Goal: Contribute content: Add original content to the website for others to see

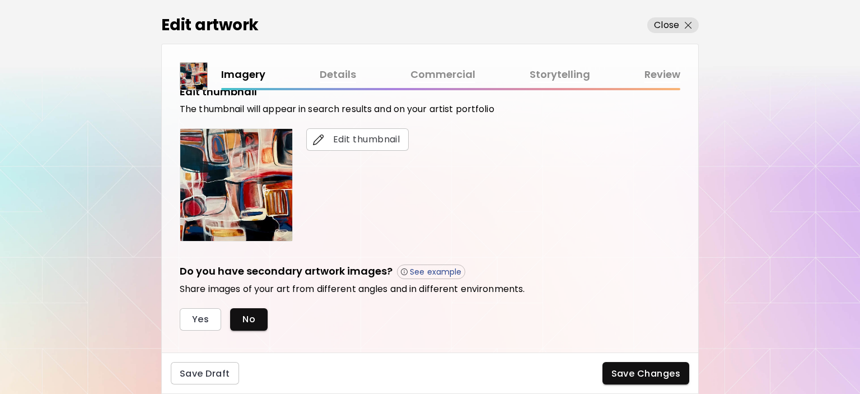
scroll to position [329, 0]
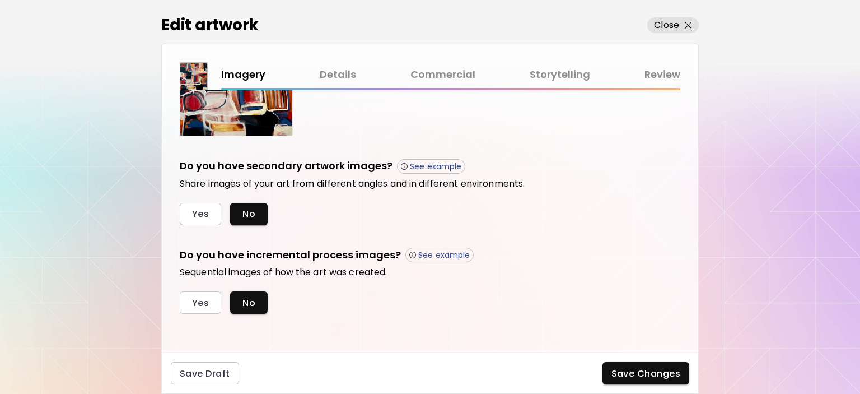
click at [550, 74] on link "Storytelling" at bounding box center [560, 75] width 60 height 16
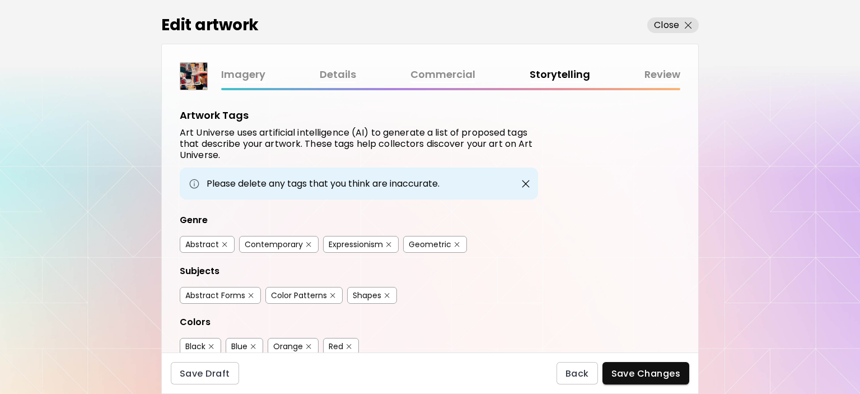
scroll to position [296, 0]
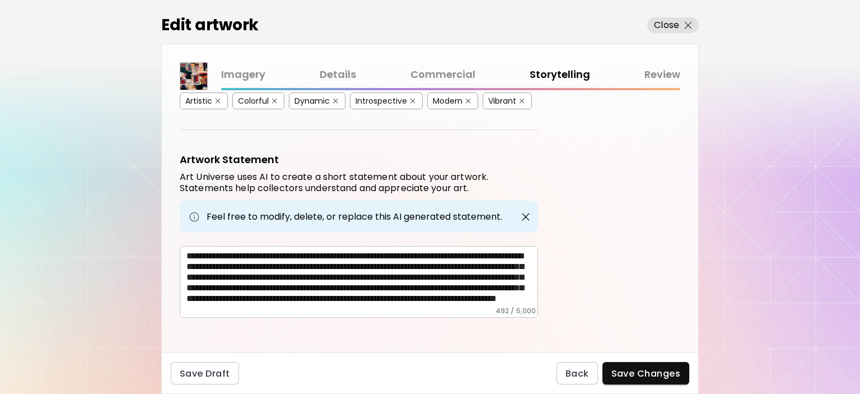
drag, startPoint x: 184, startPoint y: 247, endPoint x: 504, endPoint y: 286, distance: 323.1
click at [472, 299] on div "**********" at bounding box center [359, 282] width 358 height 72
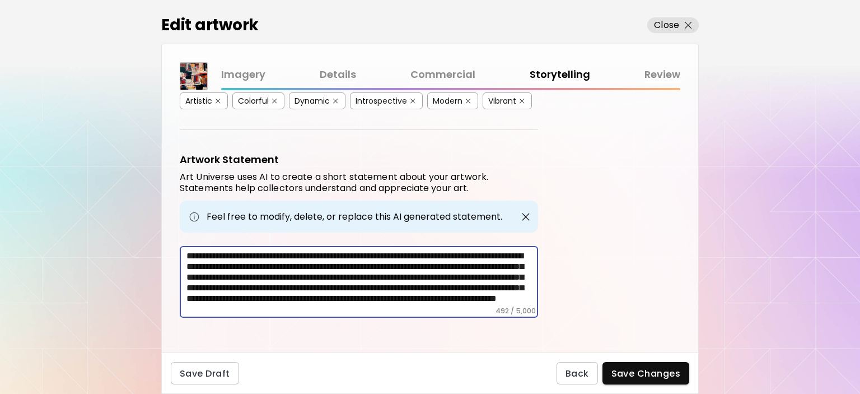
scroll to position [0, 0]
drag, startPoint x: 495, startPoint y: 296, endPoint x: 233, endPoint y: 258, distance: 264.8
click at [161, 243] on div "Imagery Details Commercial Storytelling Review Artwork Tags Art Universe uses a…" at bounding box center [429, 198] width 537 height 308
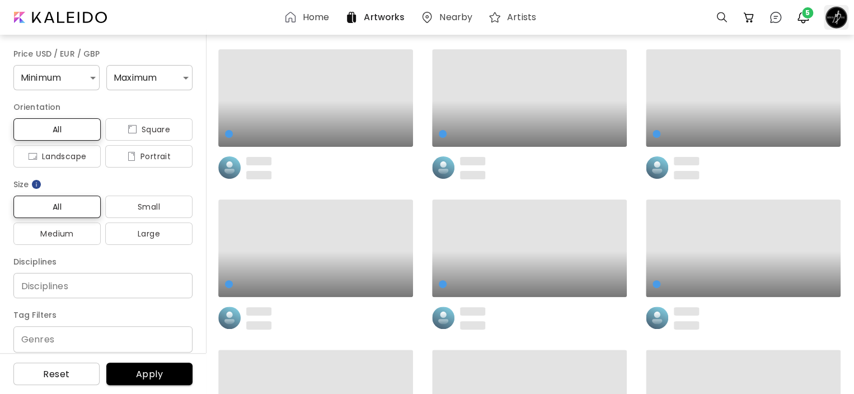
click at [835, 20] on div at bounding box center [836, 17] width 25 height 25
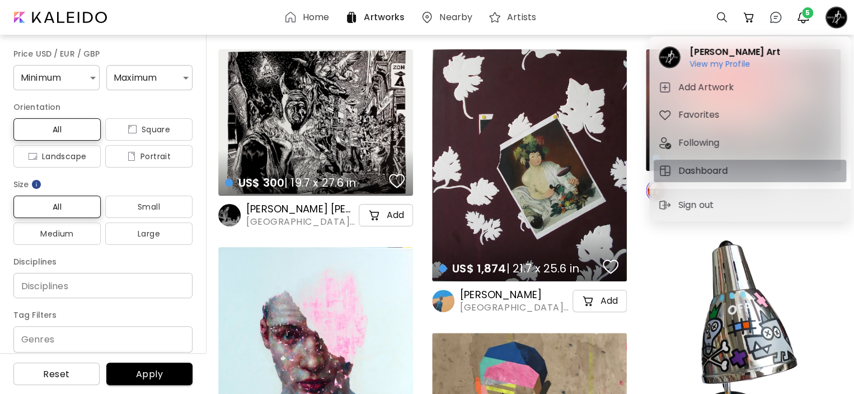
click at [703, 169] on h5 "Dashboard" at bounding box center [705, 170] width 53 height 13
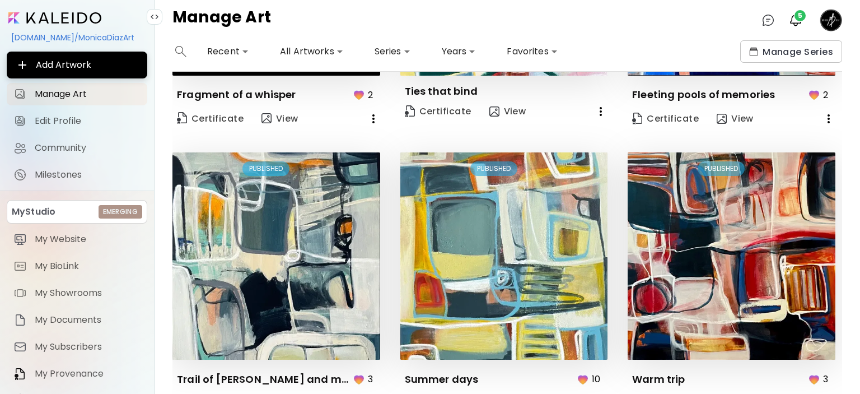
scroll to position [336, 0]
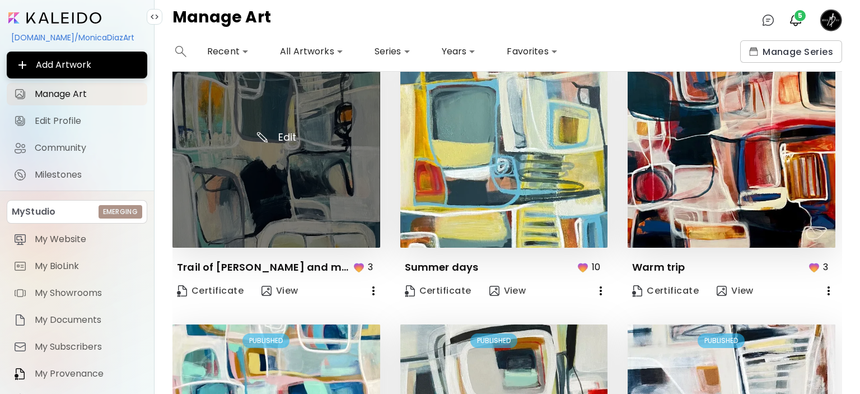
click at [312, 190] on img at bounding box center [276, 144] width 208 height 208
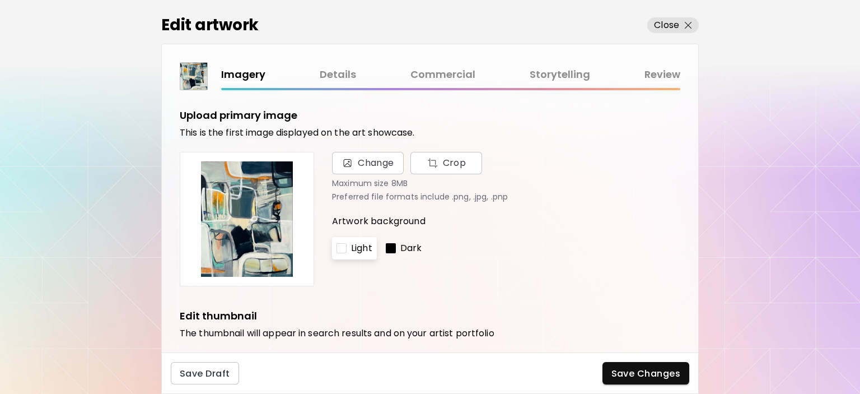
scroll to position [168, 0]
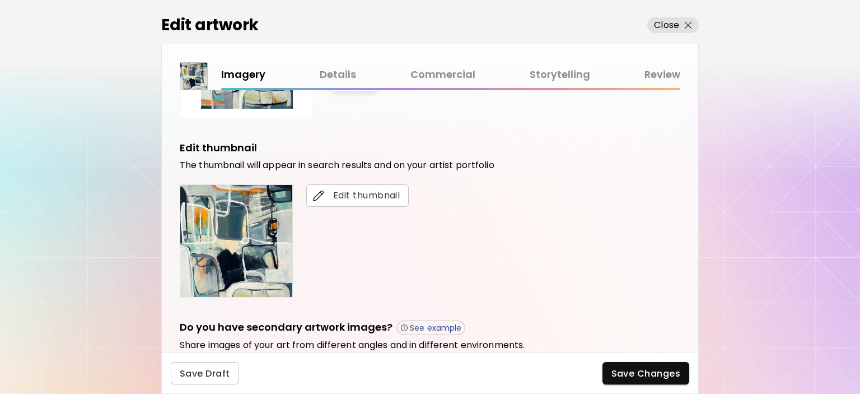
click at [455, 74] on link "Commercial" at bounding box center [442, 75] width 65 height 16
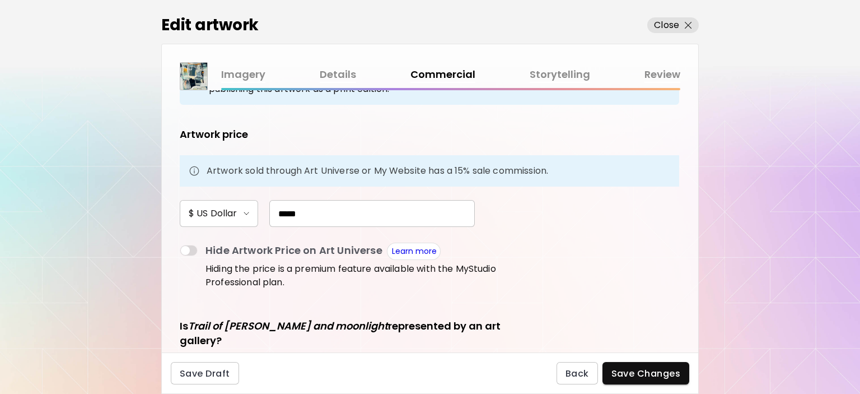
scroll to position [168, 0]
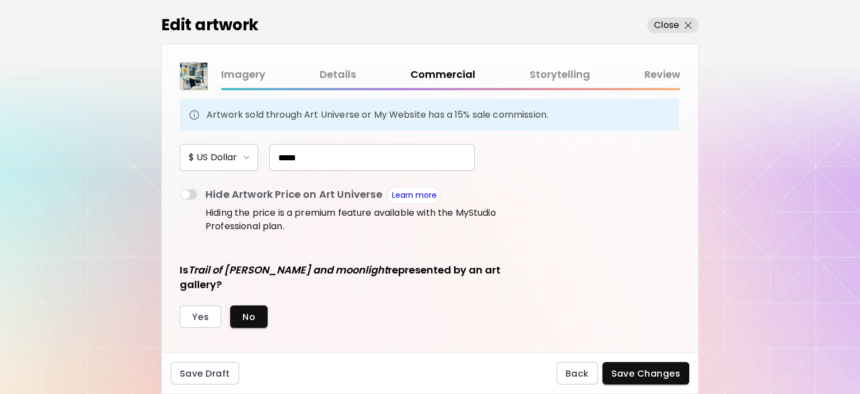
click at [565, 69] on link "Storytelling" at bounding box center [560, 75] width 60 height 16
click at [565, 69] on div at bounding box center [430, 197] width 860 height 394
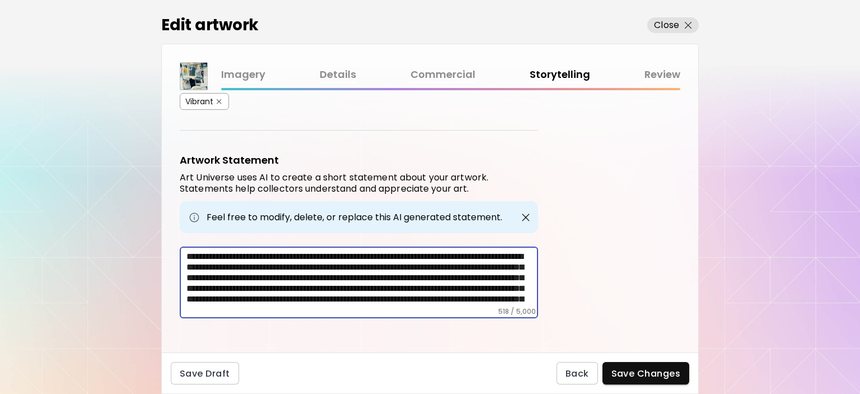
drag, startPoint x: 301, startPoint y: 295, endPoint x: 172, endPoint y: 231, distance: 144.0
click at [172, 231] on div "Artwork Tags Art Universe uses artificial intelligence (AI) to generate a list …" at bounding box center [430, 221] width 536 height 262
click at [679, 20] on span "Close" at bounding box center [673, 24] width 38 height 13
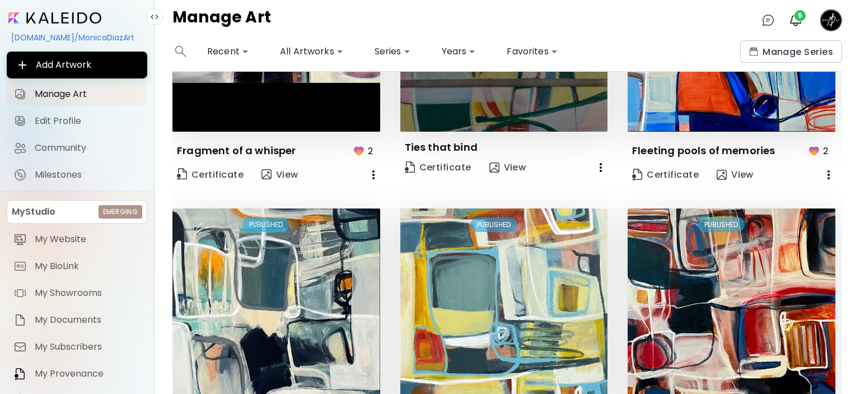
scroll to position [280, 0]
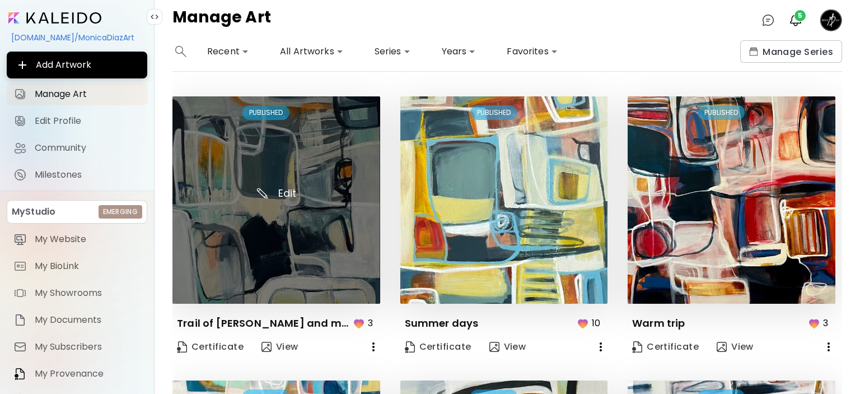
click at [274, 261] on img at bounding box center [276, 200] width 208 height 208
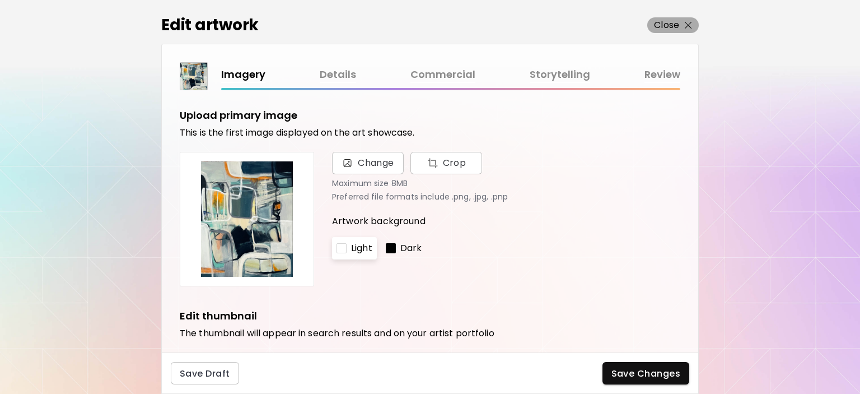
click at [688, 20] on span "Close" at bounding box center [673, 24] width 38 height 13
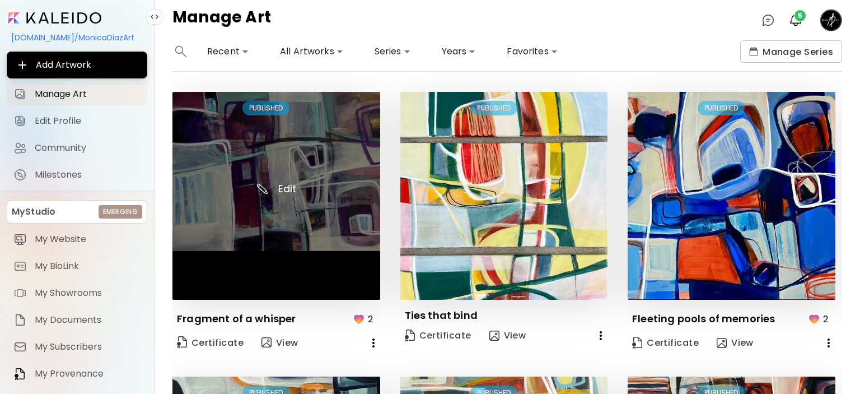
click at [307, 206] on img at bounding box center [276, 196] width 208 height 208
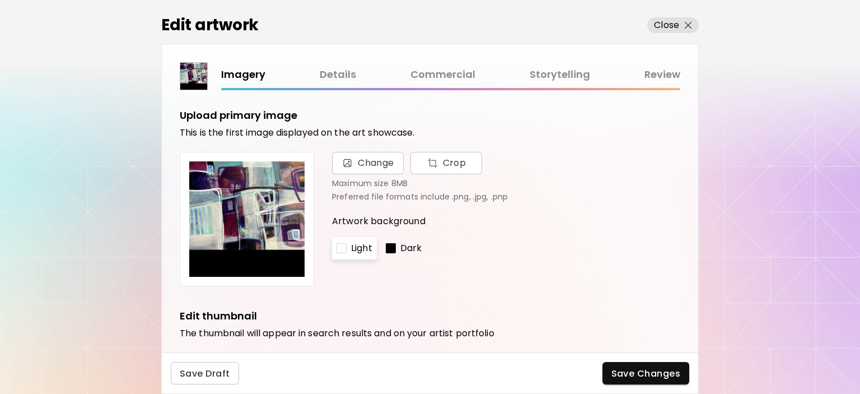
scroll to position [56, 0]
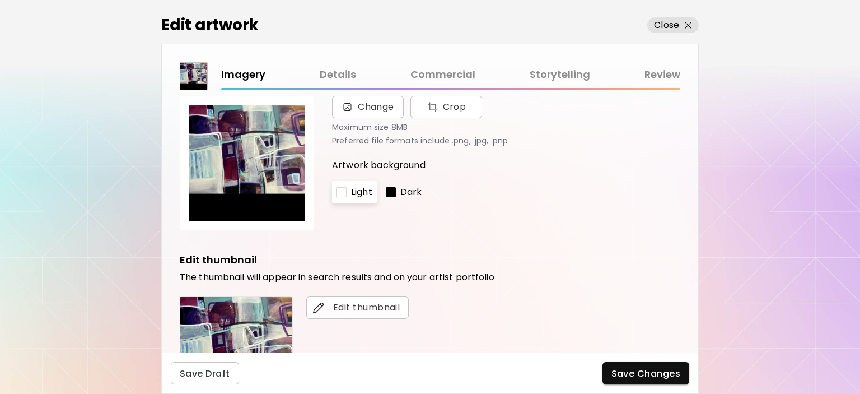
click at [550, 72] on link "Storytelling" at bounding box center [560, 75] width 60 height 16
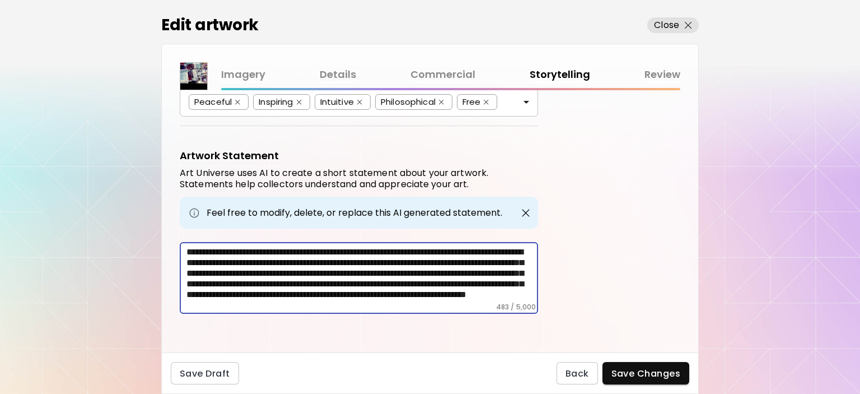
drag, startPoint x: 422, startPoint y: 295, endPoint x: 175, endPoint y: 233, distance: 255.0
click at [175, 233] on div "Artwork Tags Select tags that describe the artwork in terms of genre, subject m…" at bounding box center [430, 221] width 536 height 262
click at [437, 71] on link "Commercial" at bounding box center [442, 75] width 65 height 16
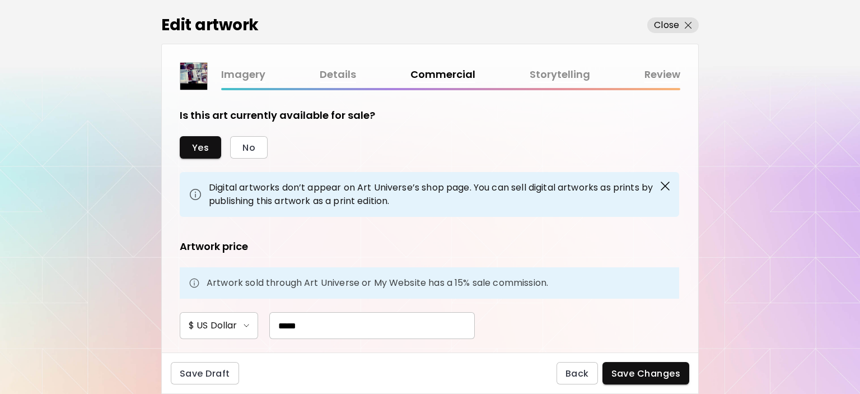
click at [334, 62] on div "Imagery Details Commercial Storytelling Review" at bounding box center [430, 76] width 500 height 28
click at [331, 79] on link "Details" at bounding box center [338, 75] width 36 height 16
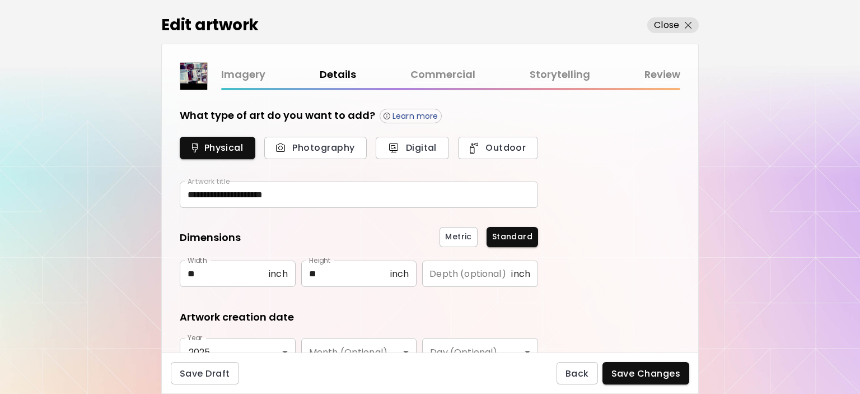
click at [551, 60] on div "**********" at bounding box center [429, 198] width 537 height 308
click at [556, 72] on link "Storytelling" at bounding box center [560, 75] width 60 height 16
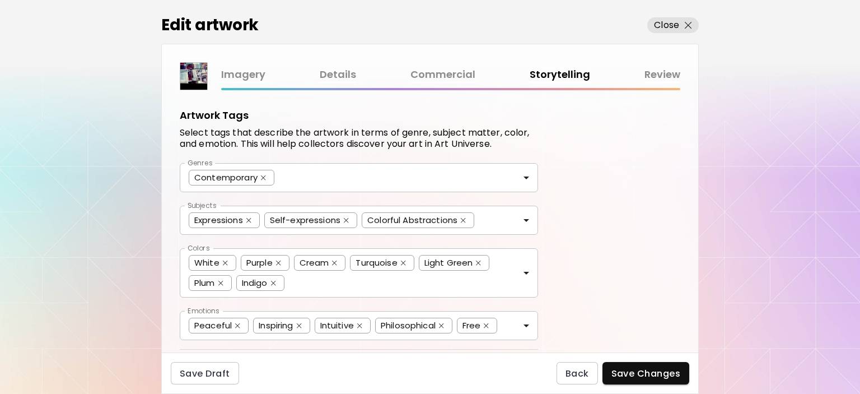
scroll to position [223, 0]
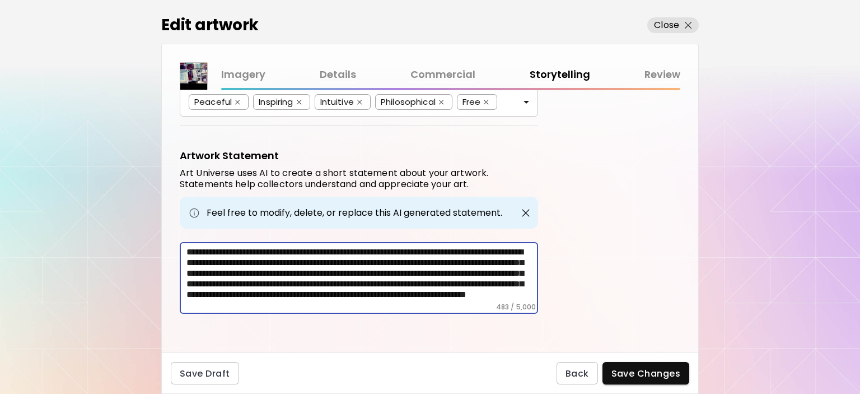
drag, startPoint x: 265, startPoint y: 251, endPoint x: 191, endPoint y: 245, distance: 74.8
click at [191, 245] on div "**********" at bounding box center [359, 278] width 358 height 72
type textarea "**********"
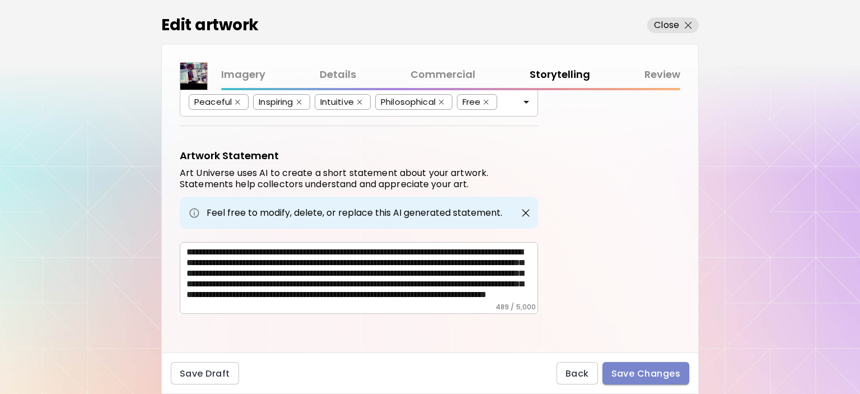
click at [665, 376] on span "Save Changes" at bounding box center [645, 373] width 69 height 12
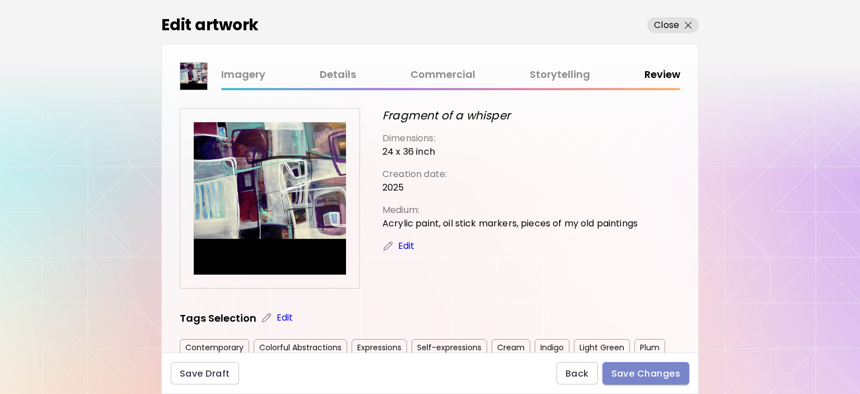
click at [653, 372] on span "Save Changes" at bounding box center [645, 373] width 69 height 12
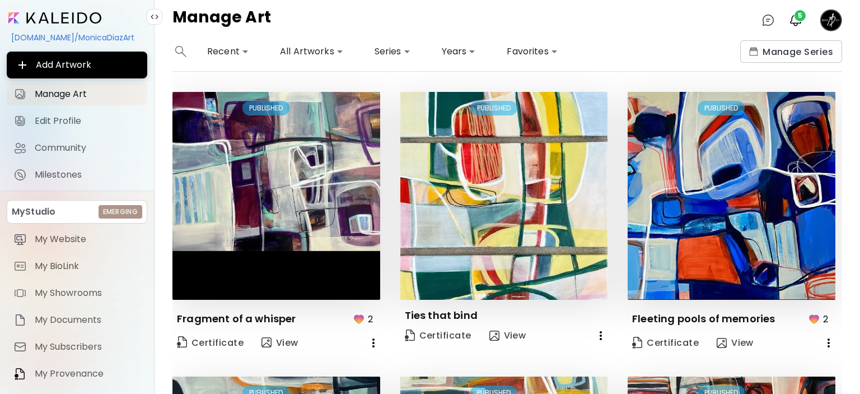
click at [826, 14] on image at bounding box center [831, 20] width 22 height 22
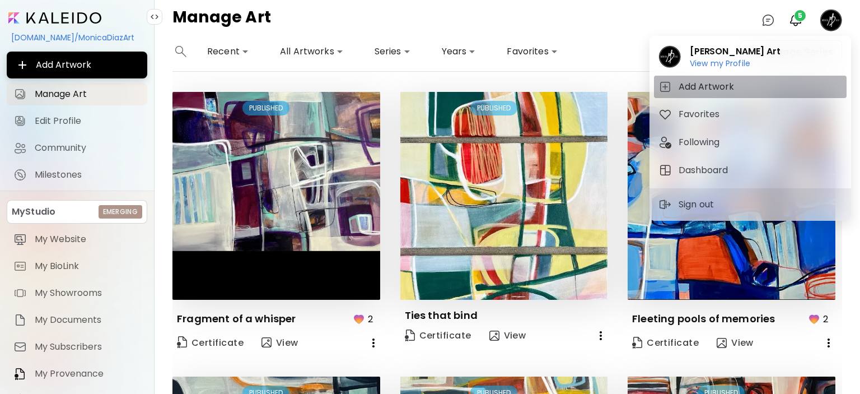
click at [684, 81] on h5 "Add Artwork" at bounding box center [708, 86] width 59 height 13
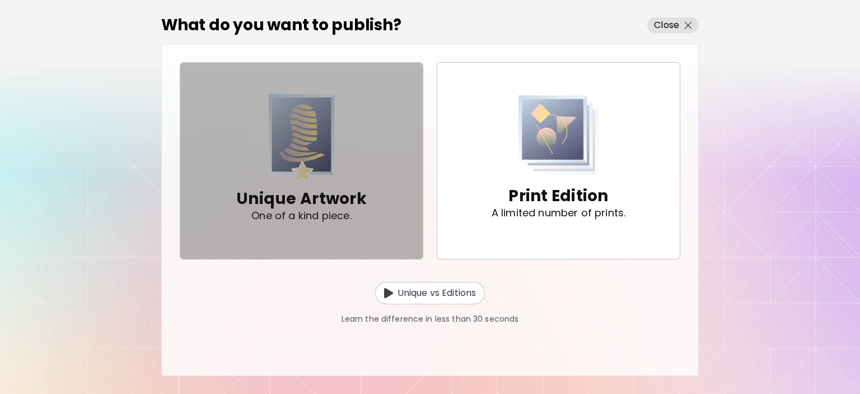
click at [293, 127] on img "button" at bounding box center [302, 138] width 66 height 88
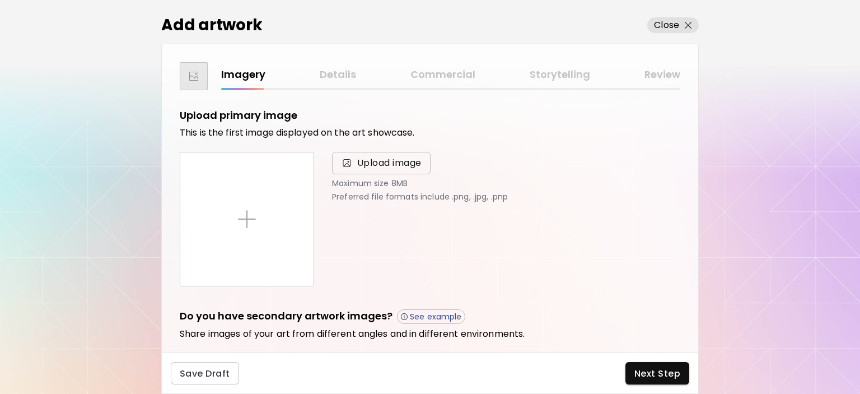
click at [406, 167] on span "Upload image" at bounding box center [389, 162] width 64 height 13
click at [0, 0] on input "Upload image" at bounding box center [0, 0] width 0 height 0
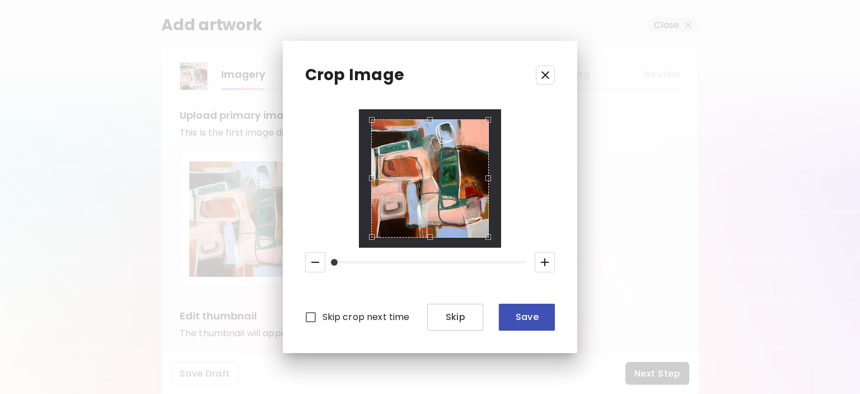
click at [522, 315] on span "Save" at bounding box center [527, 317] width 38 height 12
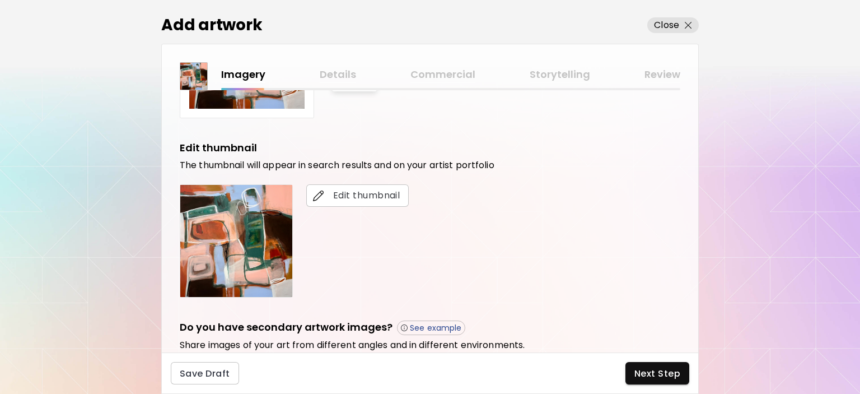
scroll to position [280, 0]
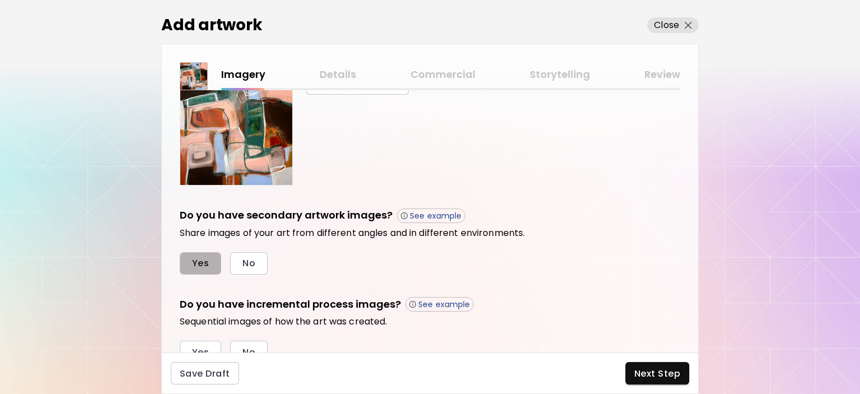
click at [202, 257] on span "Yes" at bounding box center [200, 263] width 17 height 12
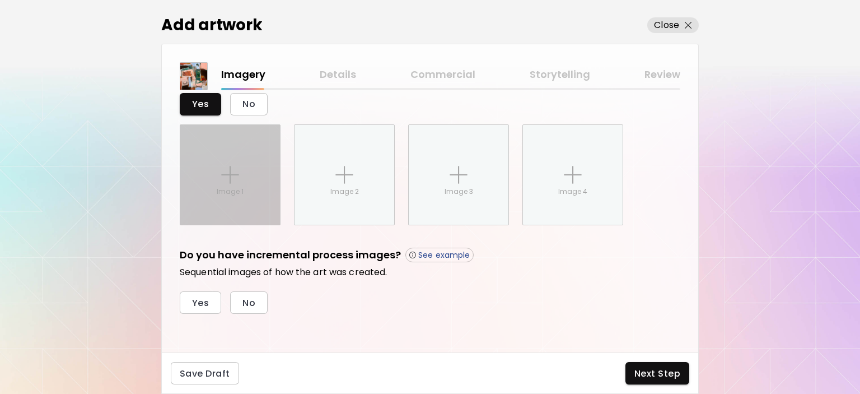
click at [235, 176] on img at bounding box center [230, 175] width 18 height 18
click at [0, 0] on input "Image 1" at bounding box center [0, 0] width 0 height 0
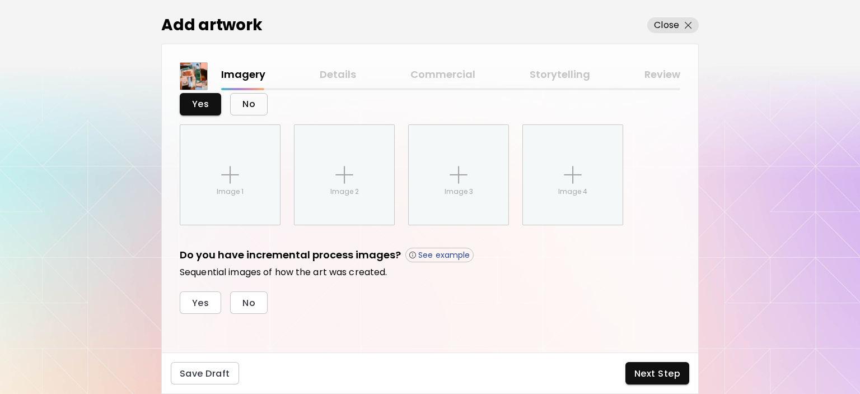
click at [251, 98] on span "No" at bounding box center [248, 104] width 13 height 12
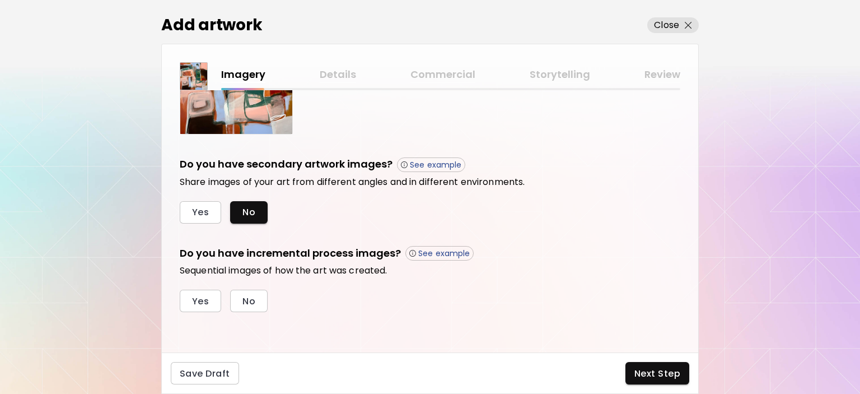
scroll to position [329, 0]
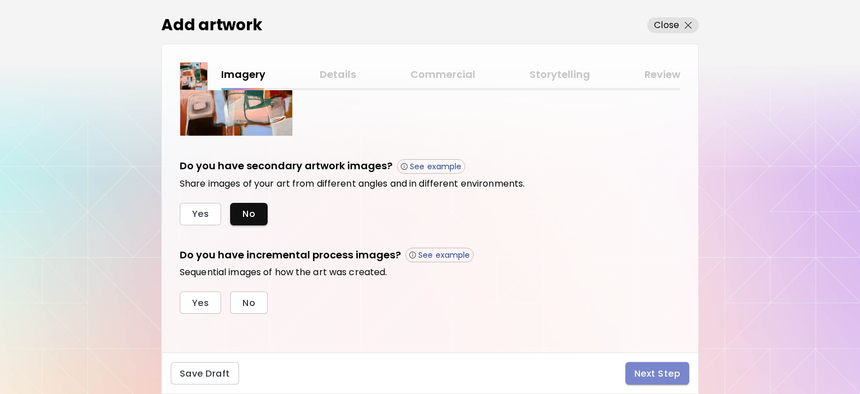
click at [656, 375] on span "Next Step" at bounding box center [657, 373] width 46 height 12
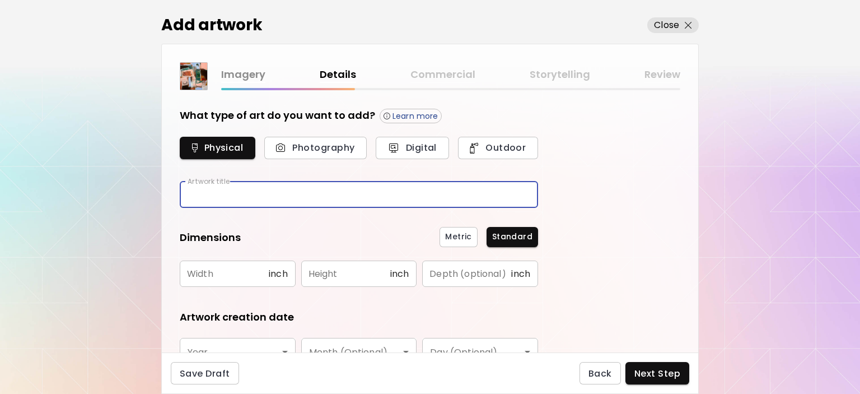
click at [193, 191] on input "text" at bounding box center [359, 194] width 358 height 26
type input "**********"
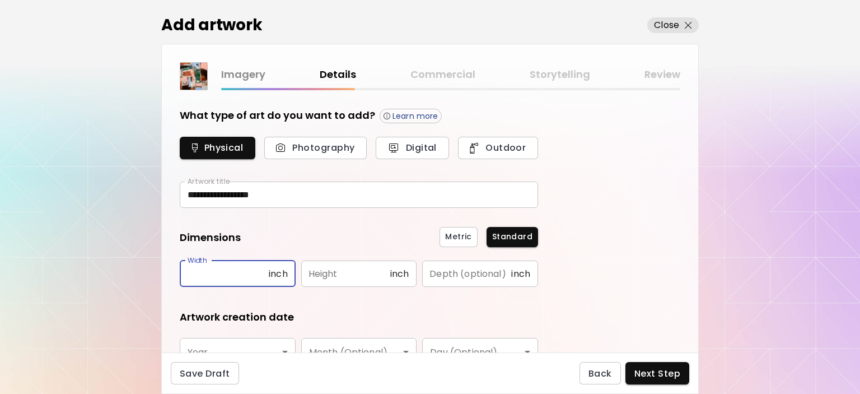
click at [216, 274] on input "text" at bounding box center [224, 273] width 89 height 26
type input "**"
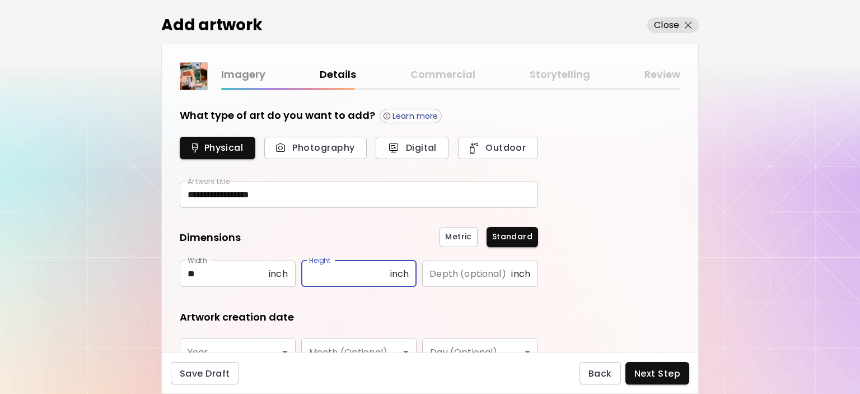
click at [357, 268] on input "text" at bounding box center [345, 273] width 89 height 26
type input "**"
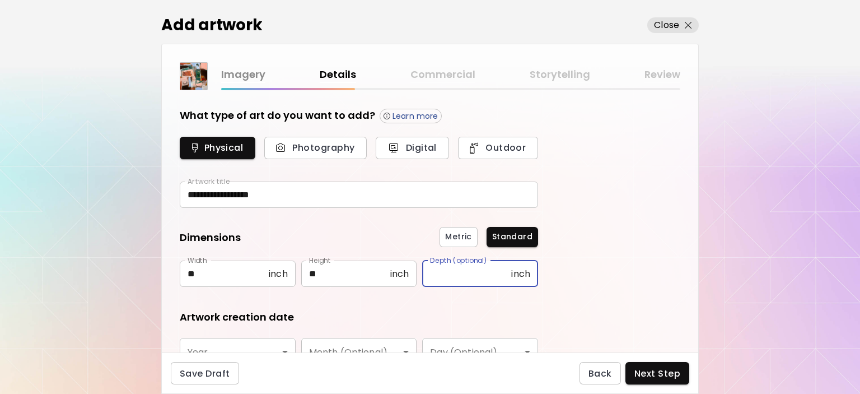
click at [473, 273] on input "text" at bounding box center [466, 273] width 89 height 26
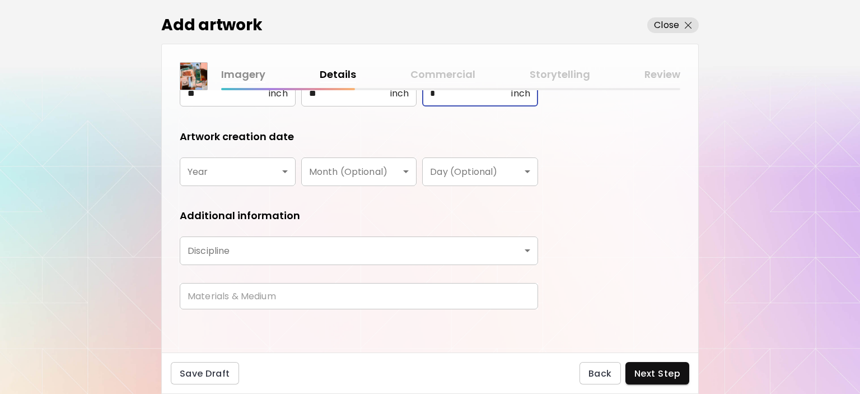
type input "*"
click at [212, 169] on body "**********" at bounding box center [430, 197] width 860 height 394
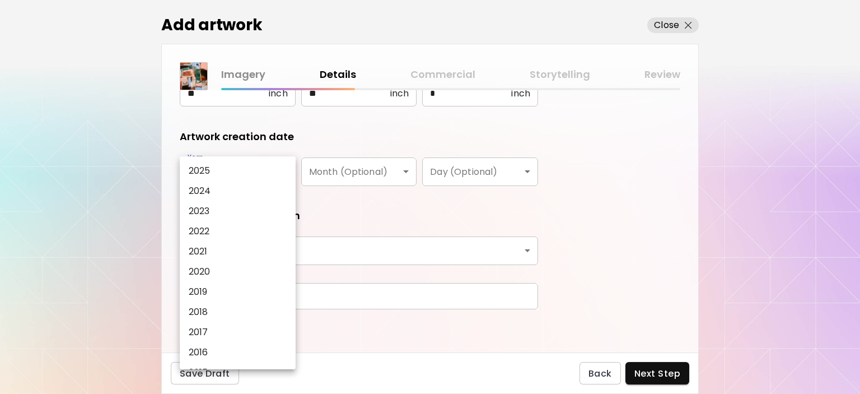
click at [208, 174] on p "2025" at bounding box center [200, 170] width 22 height 13
type input "****"
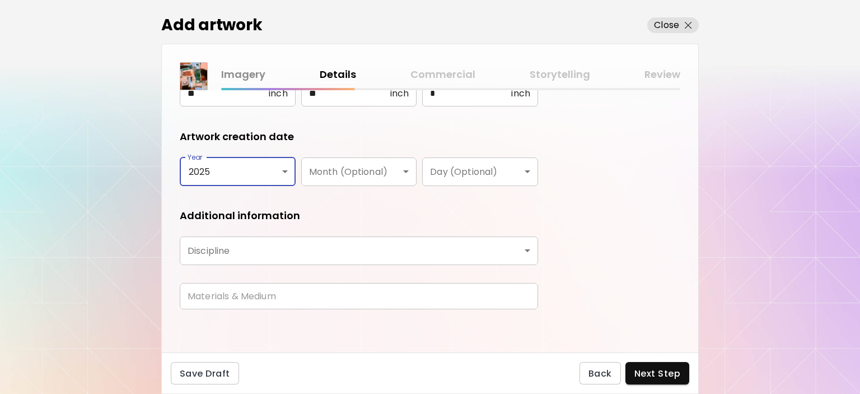
click at [217, 250] on body "**********" at bounding box center [430, 197] width 860 height 394
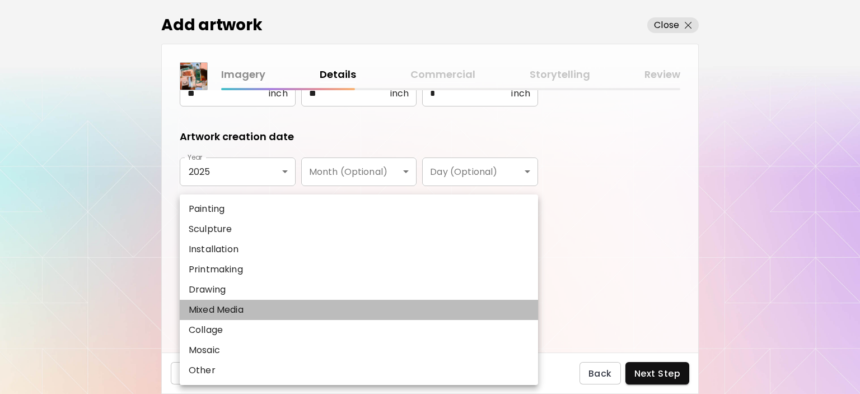
click at [218, 312] on p "Mixed Media" at bounding box center [216, 309] width 55 height 13
type input "**********"
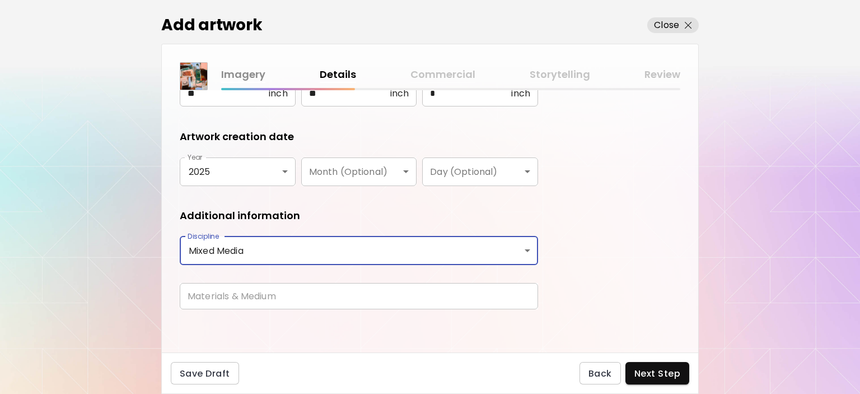
click at [222, 296] on input "text" at bounding box center [359, 296] width 358 height 26
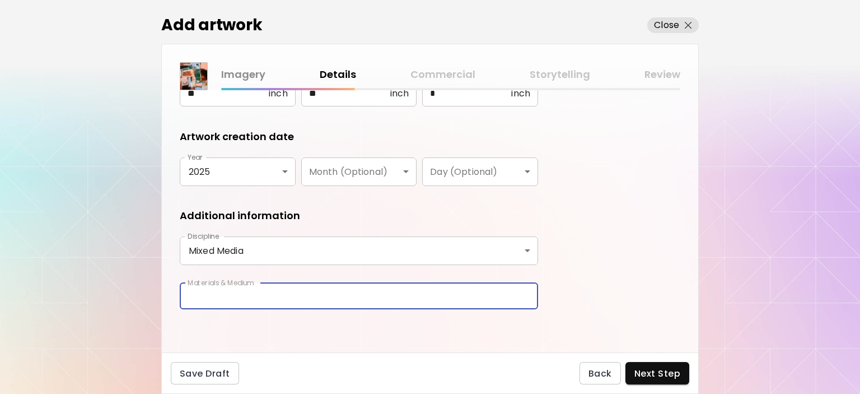
type input "**********"
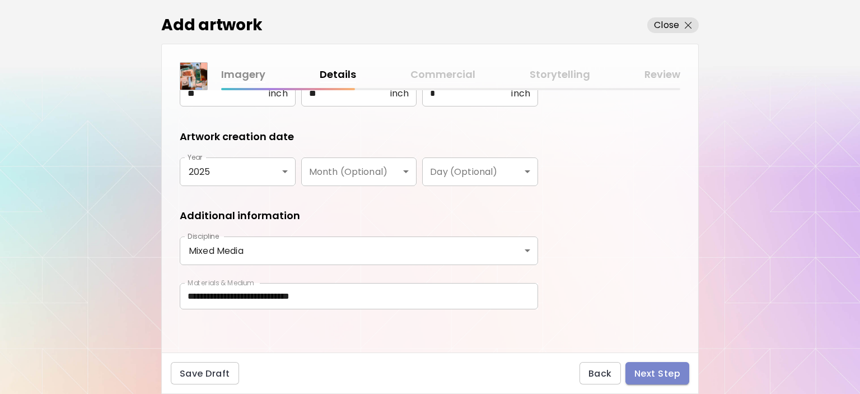
click at [648, 375] on span "Next Step" at bounding box center [657, 373] width 46 height 12
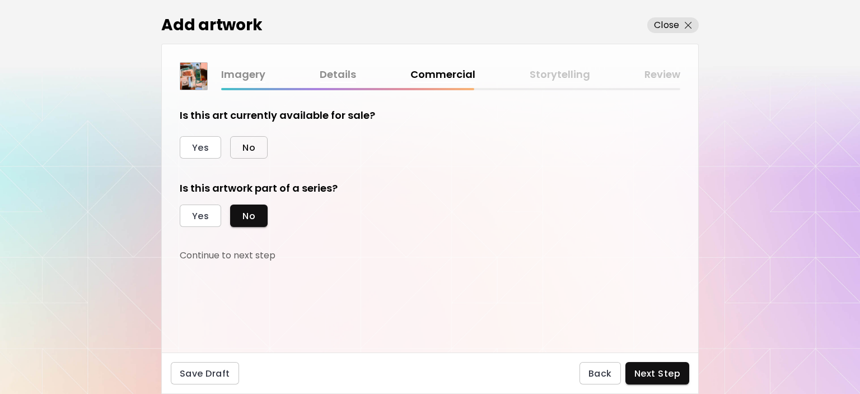
click at [251, 144] on span "No" at bounding box center [248, 148] width 13 height 12
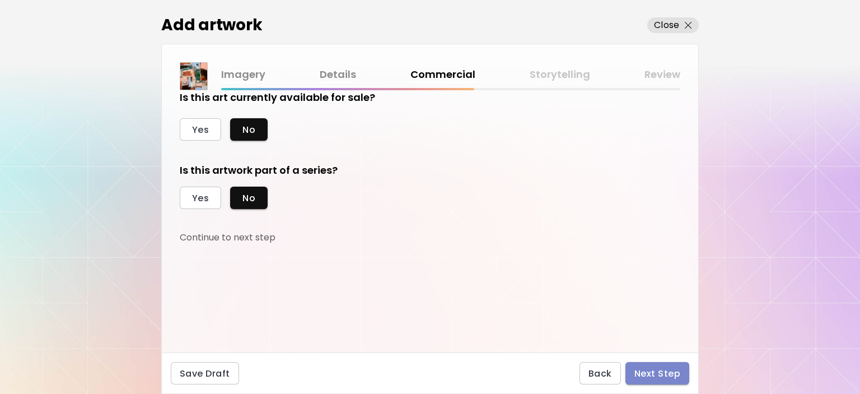
drag, startPoint x: 654, startPoint y: 373, endPoint x: 649, endPoint y: 367, distance: 7.6
click at [654, 373] on span "Next Step" at bounding box center [657, 373] width 46 height 12
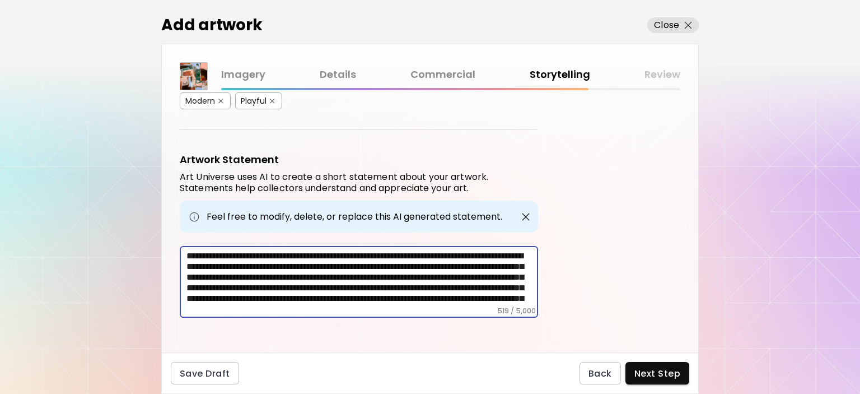
drag, startPoint x: 292, startPoint y: 295, endPoint x: 168, endPoint y: 242, distance: 135.0
click at [168, 242] on div "Artwork Tags Art Universe uses artificial intelligence (AI) to generate a list …" at bounding box center [430, 221] width 536 height 262
click at [666, 373] on span "Next Step" at bounding box center [657, 373] width 46 height 12
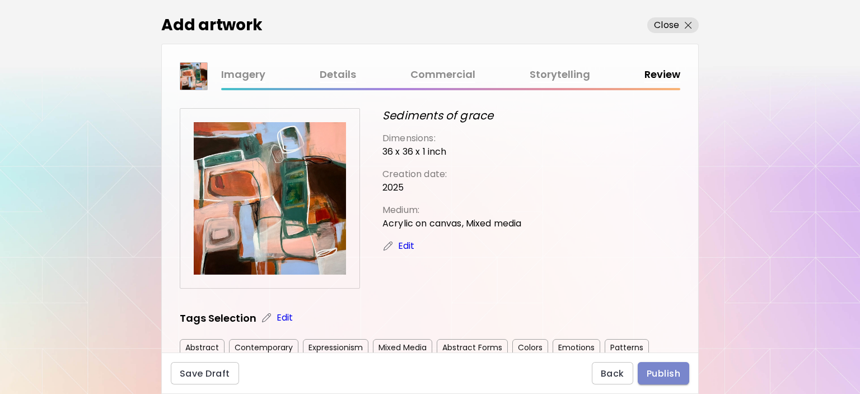
click at [663, 371] on span "Publish" at bounding box center [664, 373] width 34 height 12
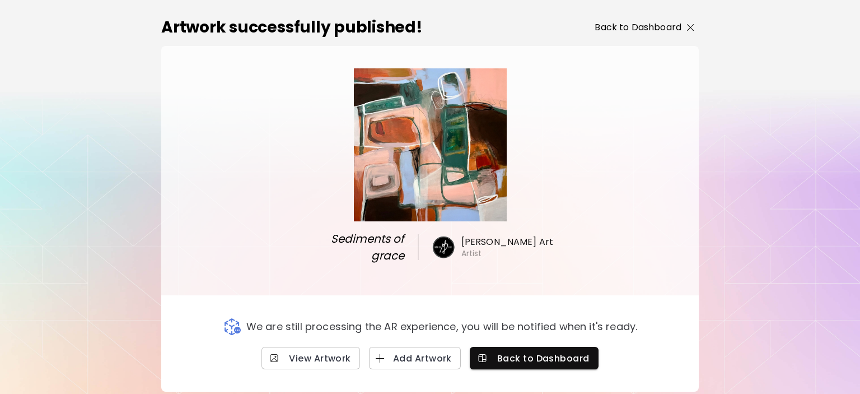
click at [687, 26] on img "button" at bounding box center [690, 27] width 7 height 7
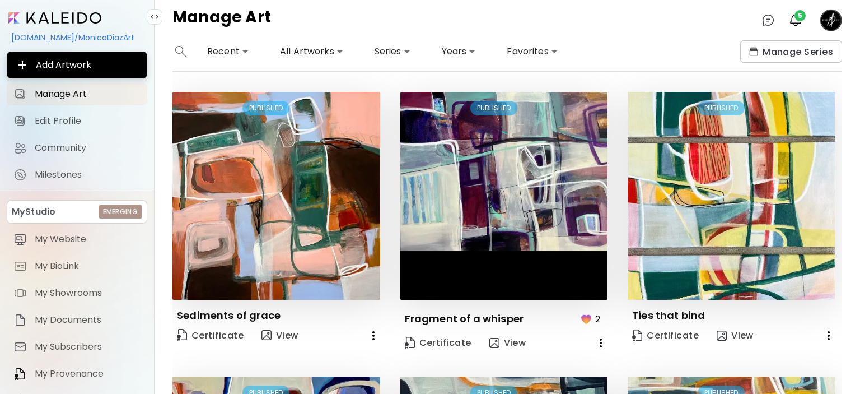
click at [832, 16] on image at bounding box center [831, 20] width 22 height 22
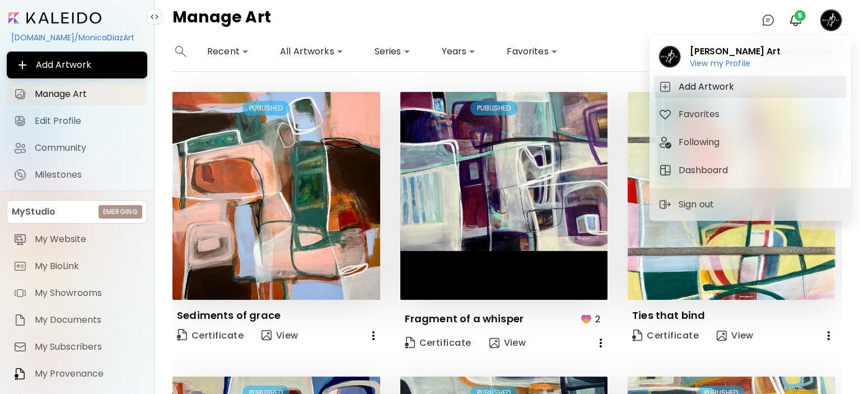
click at [687, 85] on h5 "Add Artwork" at bounding box center [708, 86] width 59 height 13
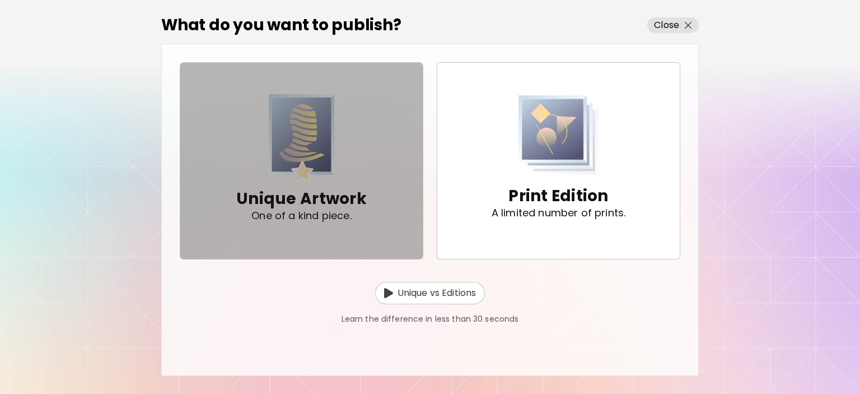
click at [301, 127] on img "button" at bounding box center [302, 138] width 66 height 88
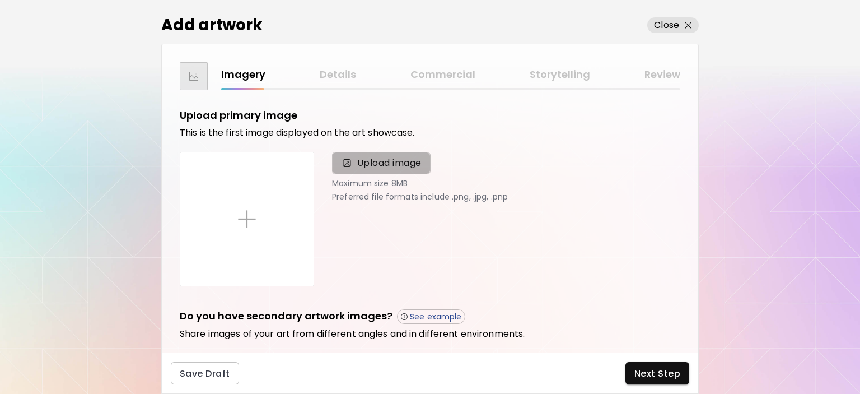
click at [372, 158] on span "Upload image" at bounding box center [389, 162] width 64 height 13
click at [0, 0] on input "Upload image" at bounding box center [0, 0] width 0 height 0
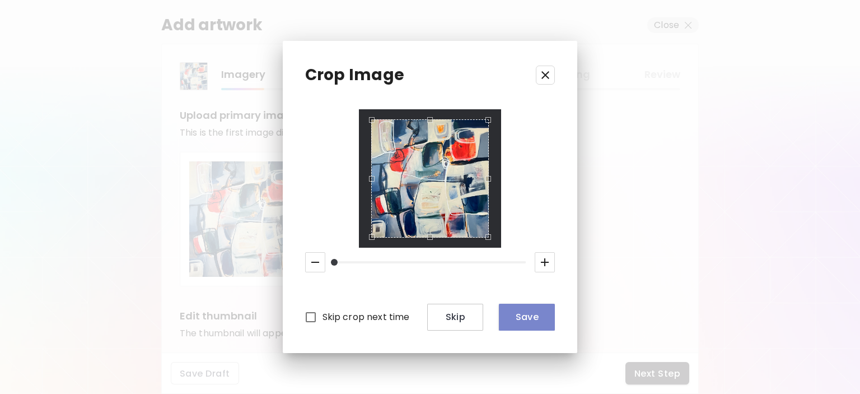
click at [526, 317] on span "Save" at bounding box center [527, 317] width 38 height 12
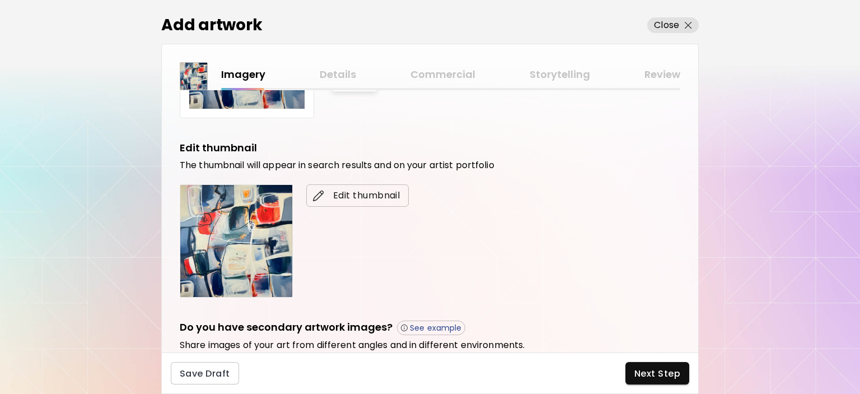
scroll to position [224, 0]
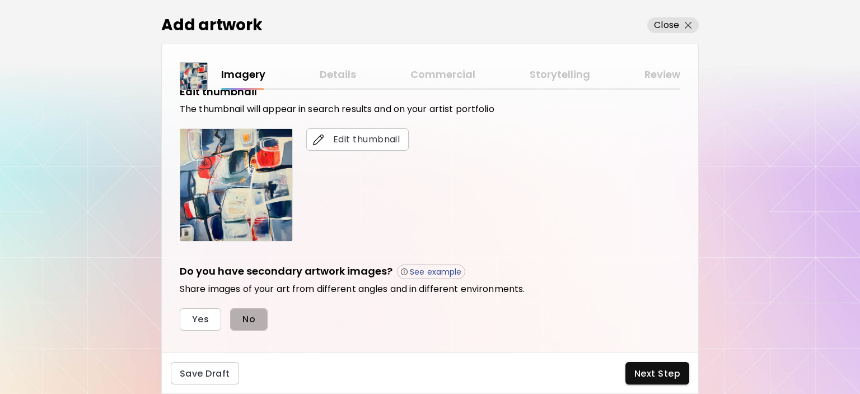
click at [251, 320] on span "No" at bounding box center [248, 319] width 13 height 12
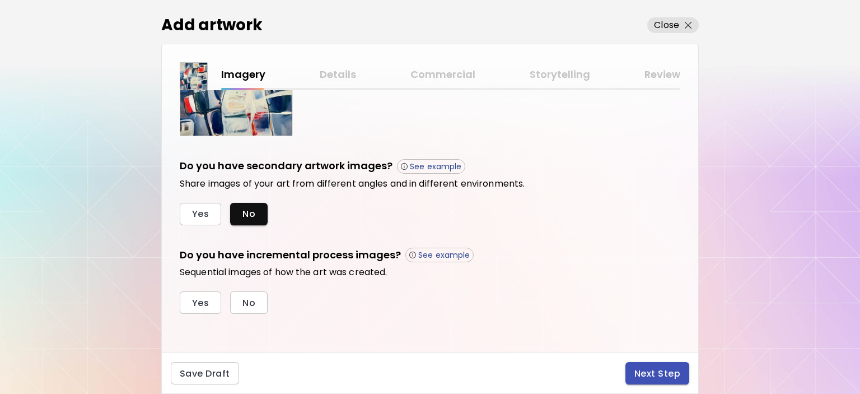
click at [653, 368] on span "Next Step" at bounding box center [657, 373] width 46 height 12
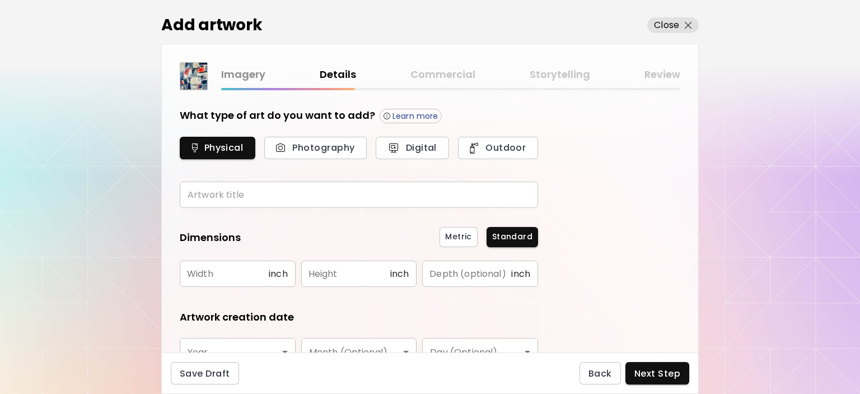
click at [195, 198] on input "text" at bounding box center [359, 194] width 358 height 26
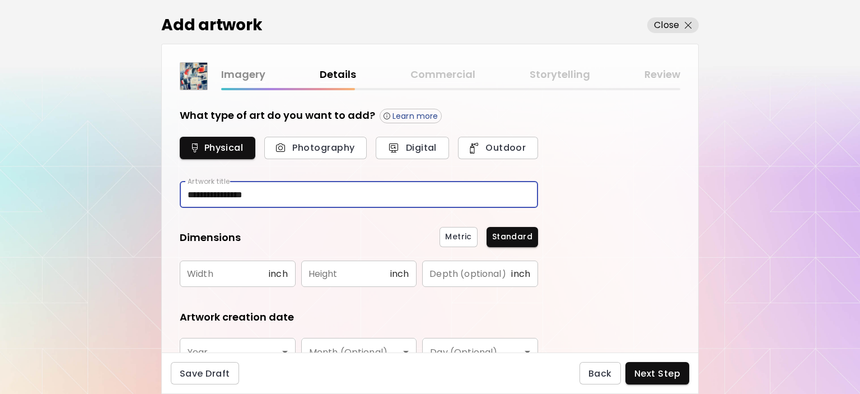
drag, startPoint x: 221, startPoint y: 193, endPoint x: 271, endPoint y: 195, distance: 50.4
click at [271, 195] on input "**********" at bounding box center [359, 194] width 358 height 26
type input "**********"
click at [219, 277] on input "text" at bounding box center [224, 273] width 89 height 26
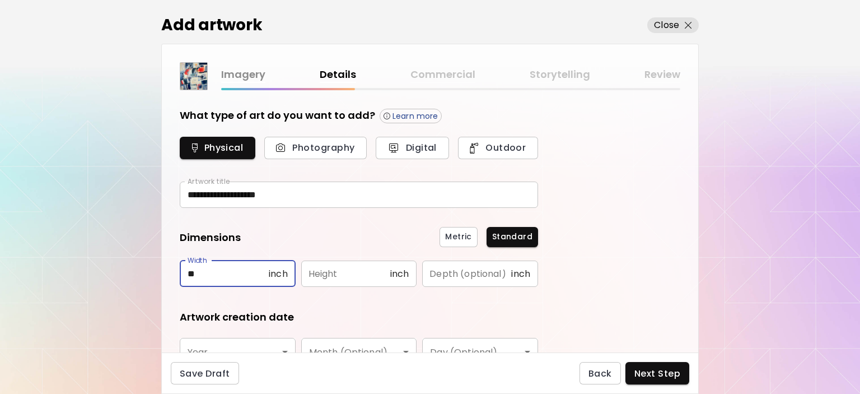
type input "**"
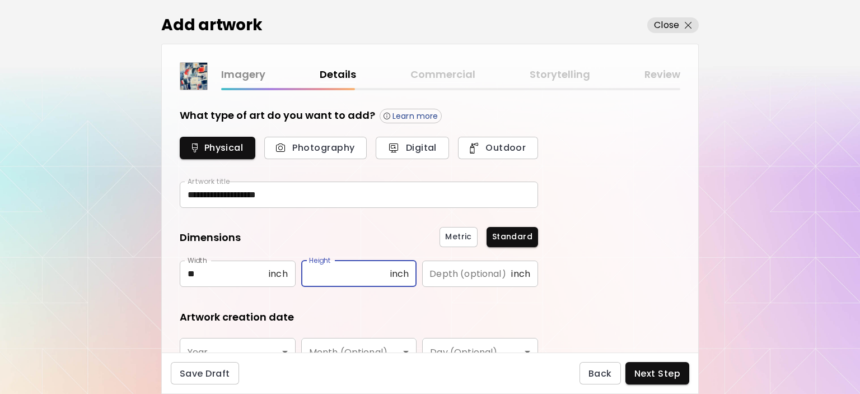
click at [367, 269] on input "text" at bounding box center [345, 273] width 89 height 26
type input "**"
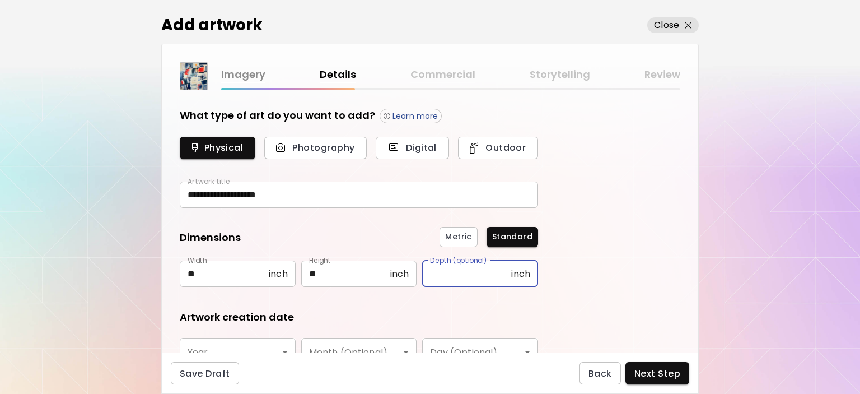
click at [457, 275] on input "text" at bounding box center [466, 273] width 89 height 26
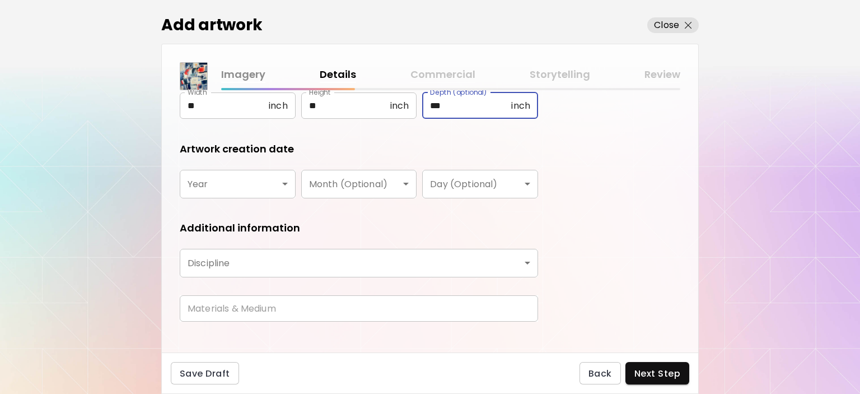
scroll to position [180, 0]
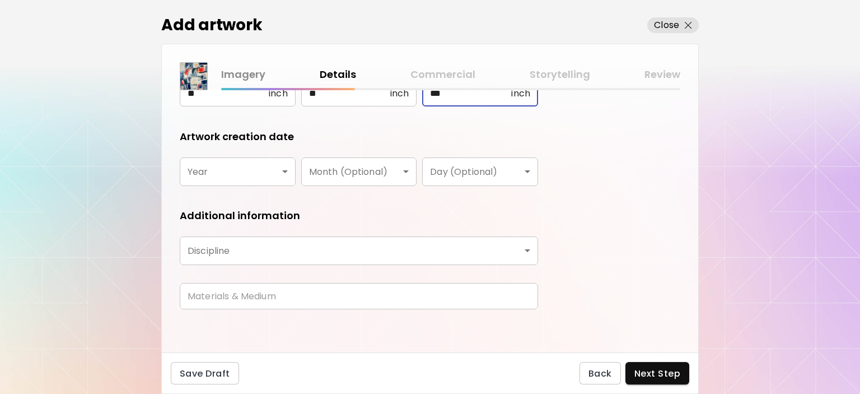
type input "***"
click at [287, 174] on body "**********" at bounding box center [430, 197] width 860 height 394
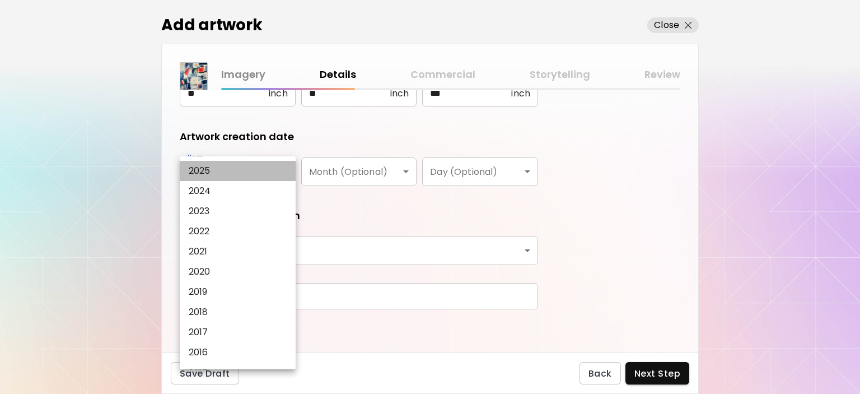
click at [216, 167] on li "2025" at bounding box center [240, 171] width 121 height 20
type input "****"
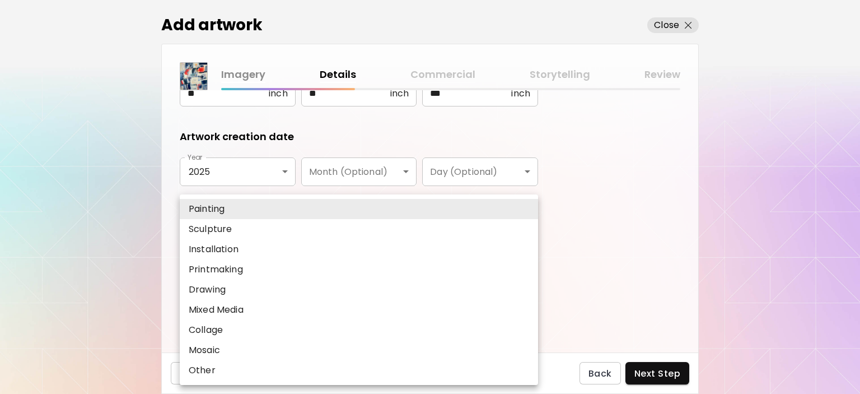
click at [206, 248] on body "**********" at bounding box center [430, 197] width 860 height 394
click at [212, 310] on p "Mixed Media" at bounding box center [216, 309] width 55 height 13
type input "**********"
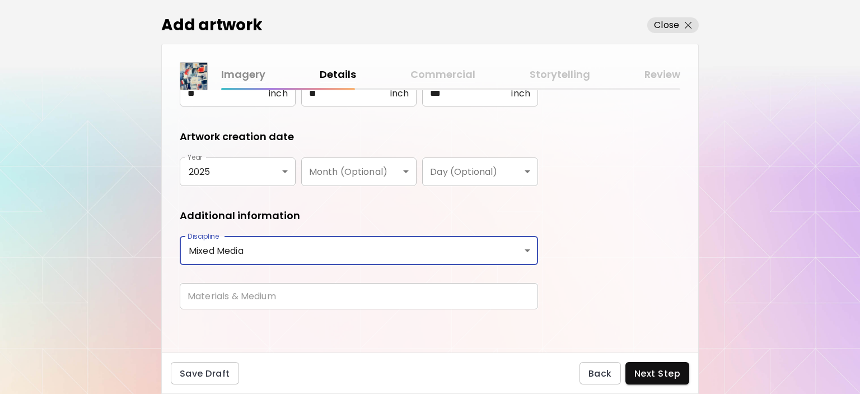
click at [253, 302] on input "text" at bounding box center [359, 296] width 358 height 26
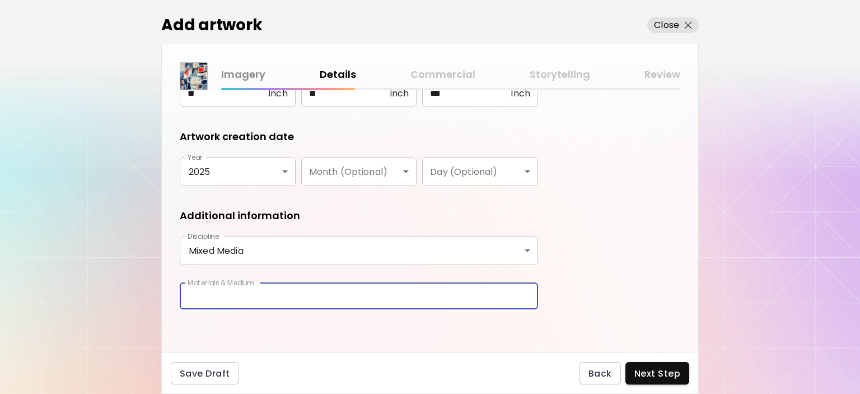
type input "**********"
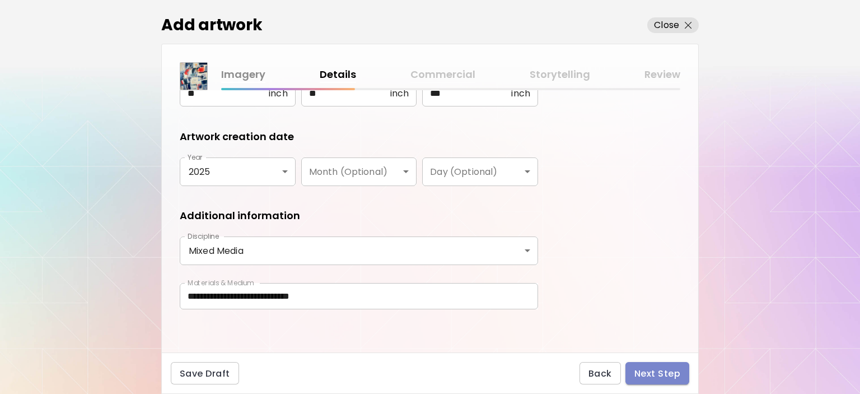
click at [661, 373] on span "Next Step" at bounding box center [657, 373] width 46 height 12
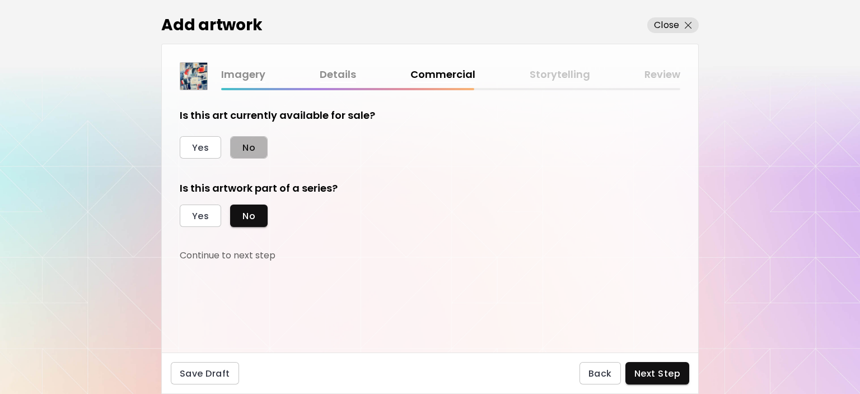
click at [252, 144] on span "No" at bounding box center [248, 148] width 13 height 12
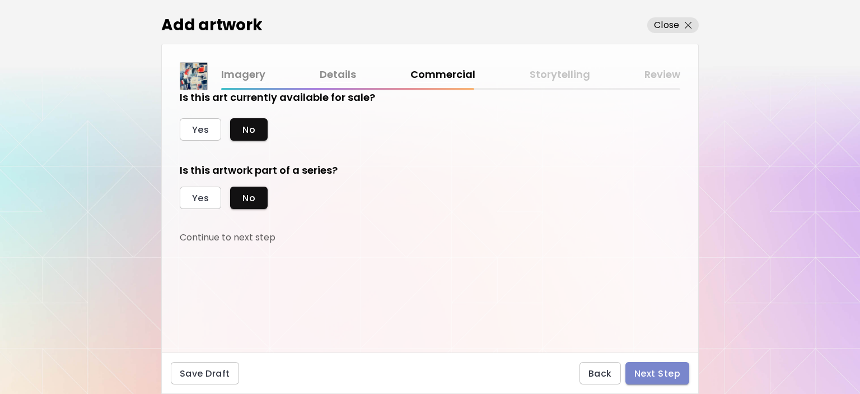
click at [676, 374] on span "Next Step" at bounding box center [657, 373] width 46 height 12
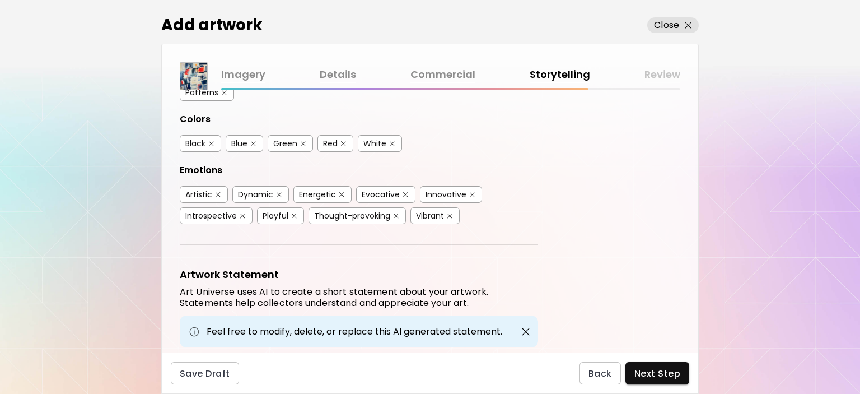
scroll to position [293, 0]
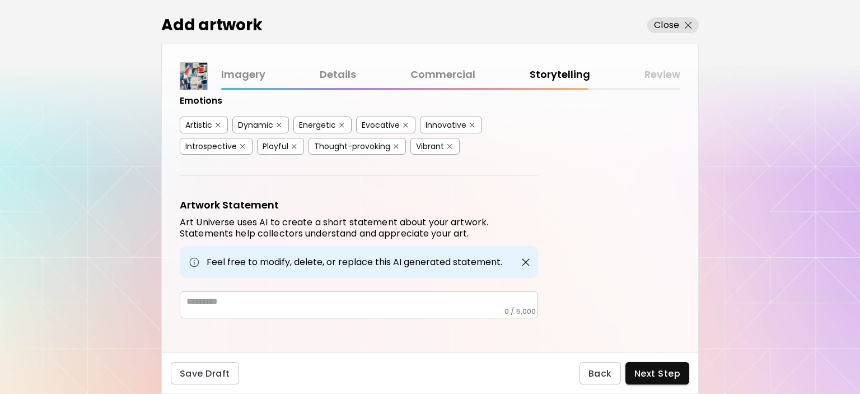
click at [277, 302] on div "* ​" at bounding box center [359, 304] width 358 height 27
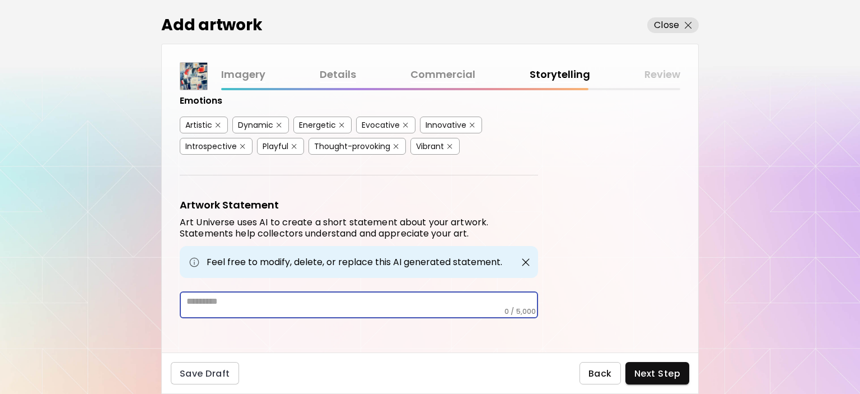
click at [606, 380] on button "Back" at bounding box center [599, 373] width 41 height 22
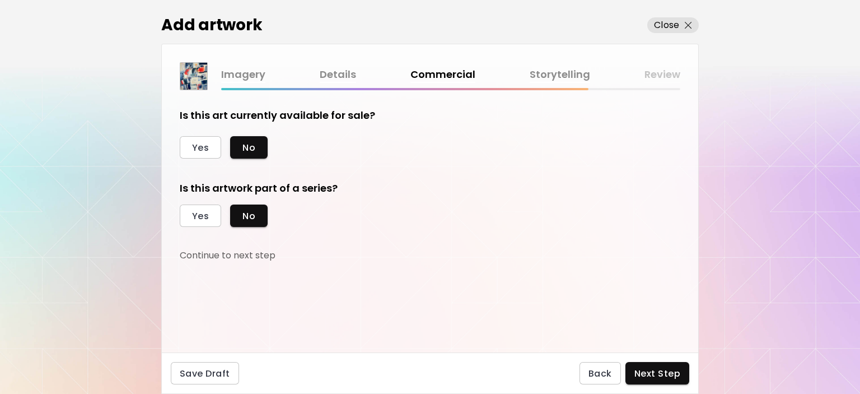
click at [345, 71] on link "Details" at bounding box center [338, 75] width 36 height 16
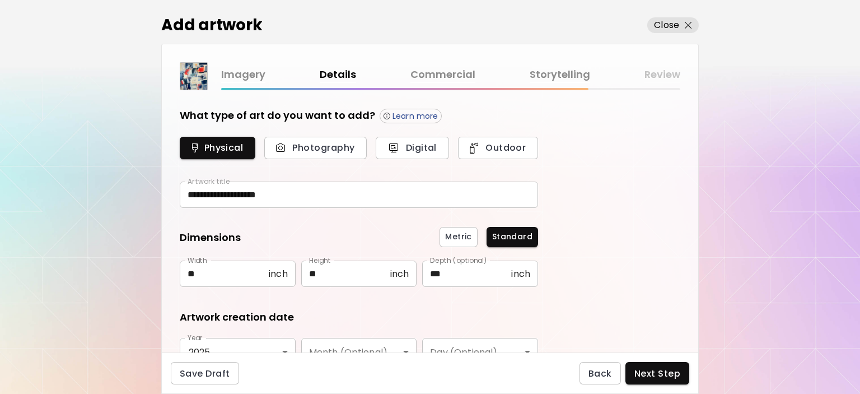
scroll to position [180, 0]
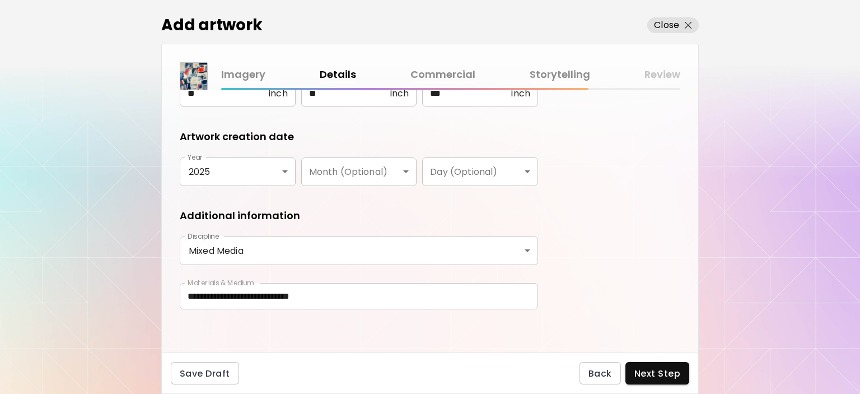
click at [442, 71] on link "Commercial" at bounding box center [442, 75] width 65 height 16
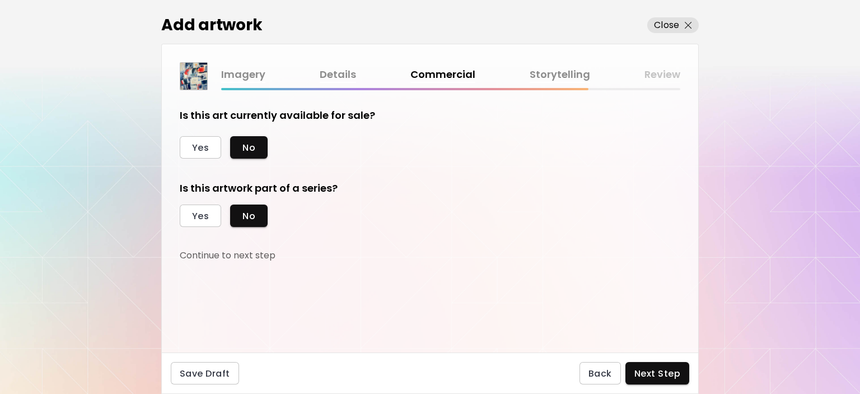
click at [558, 73] on link "Storytelling" at bounding box center [560, 75] width 60 height 16
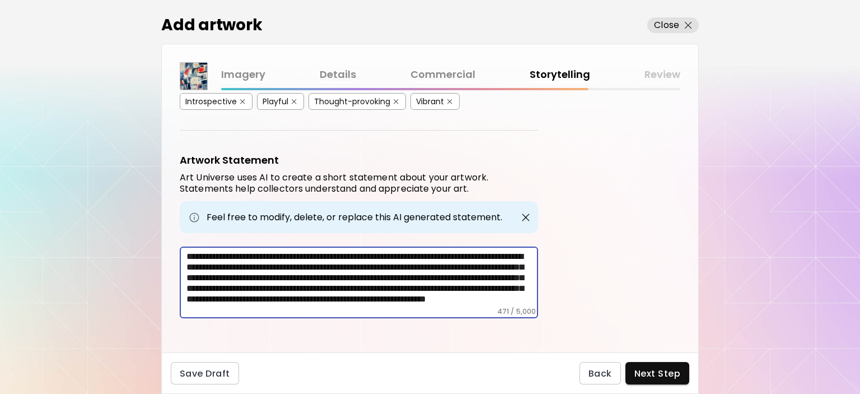
scroll to position [18, 0]
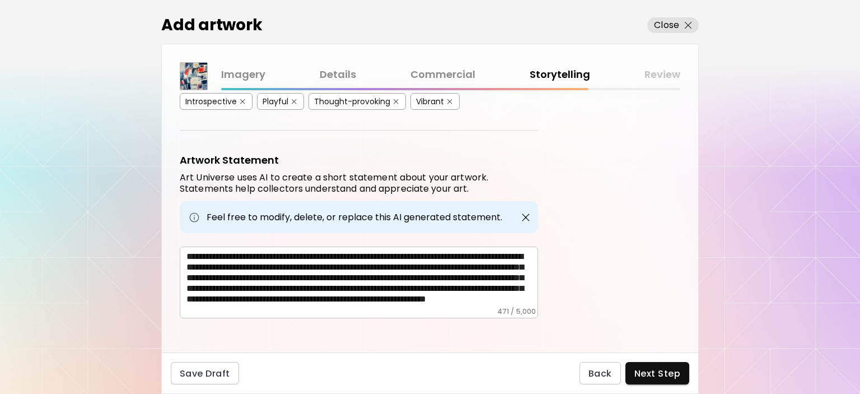
drag, startPoint x: 432, startPoint y: 302, endPoint x: 230, endPoint y: 249, distance: 209.0
click at [230, 249] on div "**********" at bounding box center [359, 282] width 358 height 72
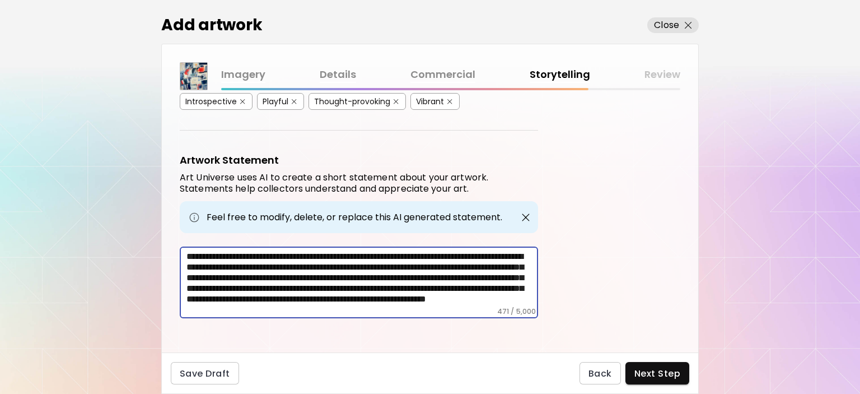
scroll to position [0, 0]
drag, startPoint x: 428, startPoint y: 296, endPoint x: 181, endPoint y: 253, distance: 250.0
click at [181, 253] on div "**********" at bounding box center [359, 282] width 358 height 72
